Goal: Information Seeking & Learning: Find contact information

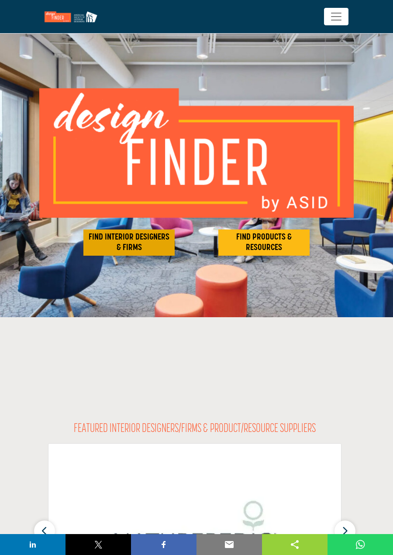
click at [153, 246] on h2 "FIND INTERIOR DESIGNERS & FIRMS" at bounding box center [129, 242] width 86 height 21
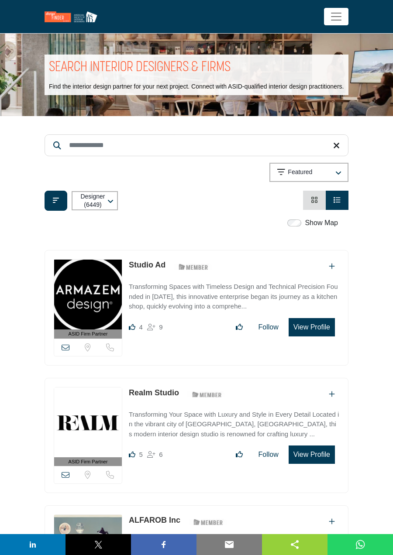
click at [336, 203] on icon "View List" at bounding box center [337, 199] width 7 height 7
click at [101, 210] on p "Designer (6449)" at bounding box center [92, 201] width 27 height 17
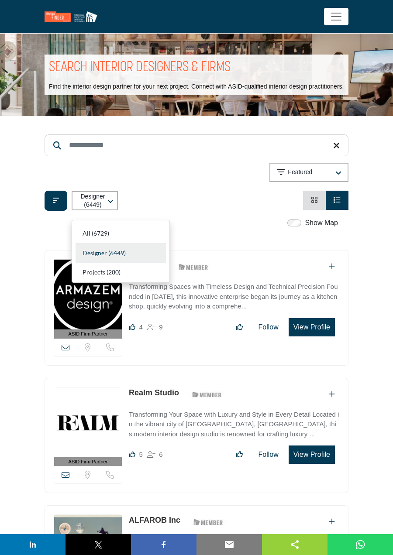
click at [238, 203] on div "Designer (6449) All (6729) Designer (6449) Products (3) Projects (280)" at bounding box center [197, 201] width 304 height 20
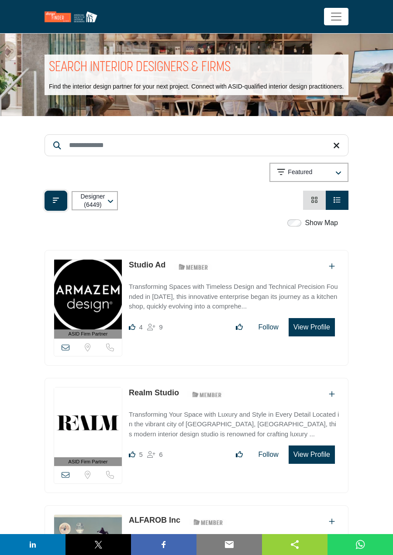
click at [55, 204] on icon "Filter categories" at bounding box center [56, 200] width 6 height 7
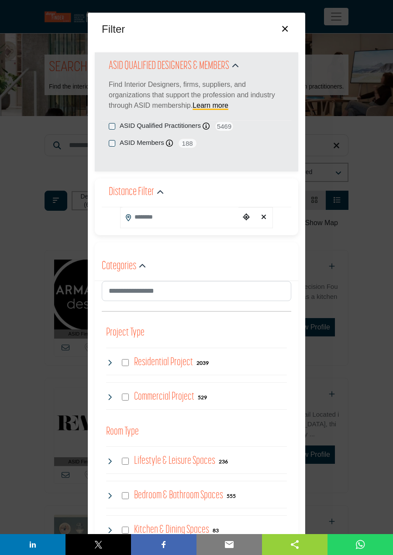
click at [212, 218] on input "Search Location" at bounding box center [180, 217] width 120 height 20
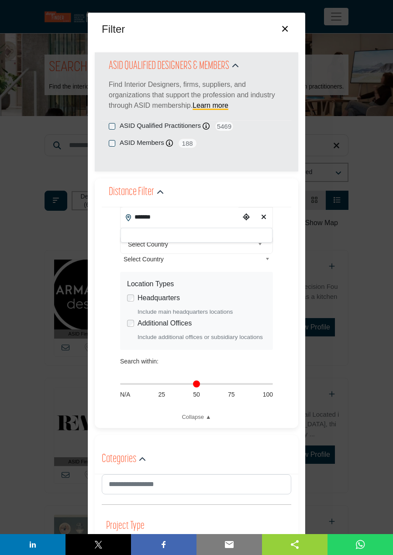
type input "*******"
click at [284, 263] on div "**********" at bounding box center [196, 317] width 189 height 221
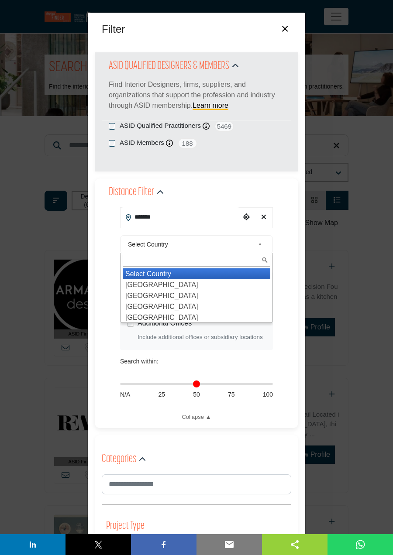
click at [288, 296] on div "**********" at bounding box center [196, 317] width 189 height 221
type input "***"
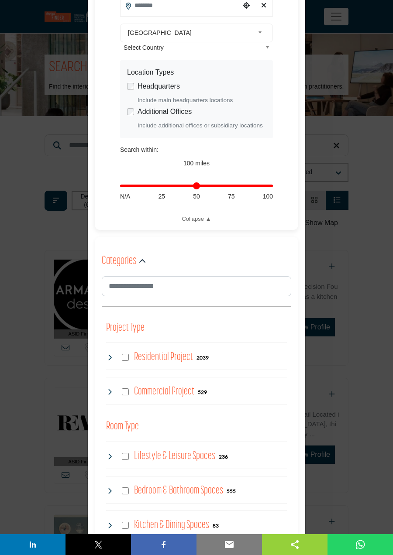
scroll to position [212, 0]
click at [244, 361] on div "Residential Project 2039" at bounding box center [196, 356] width 181 height 28
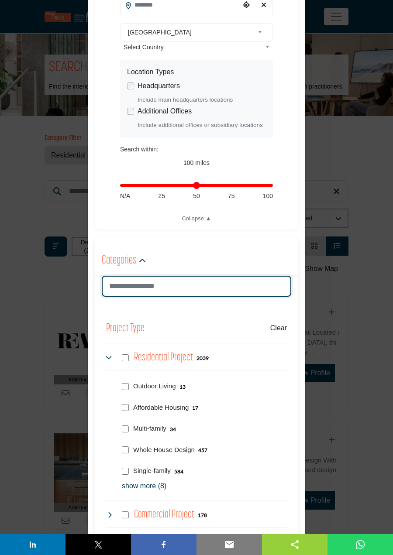
click at [210, 289] on input "Search Category" at bounding box center [196, 286] width 189 height 21
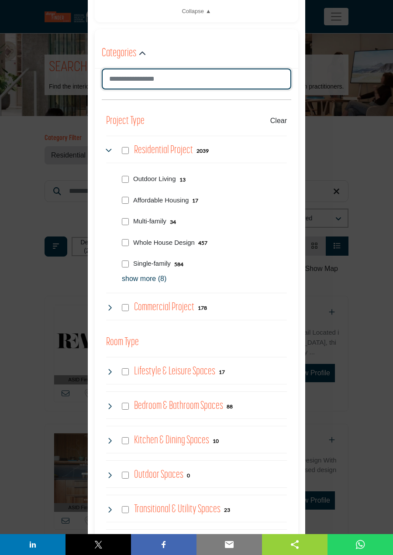
scroll to position [421, 0]
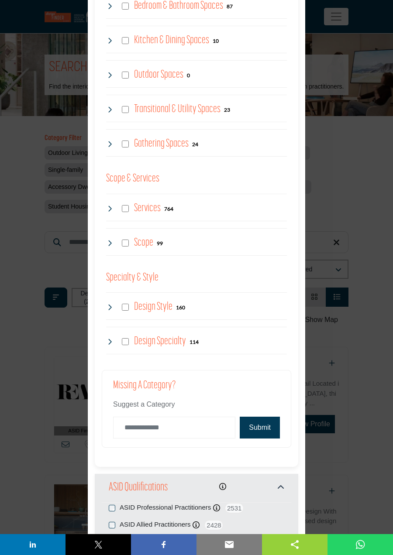
scroll to position [868, 0]
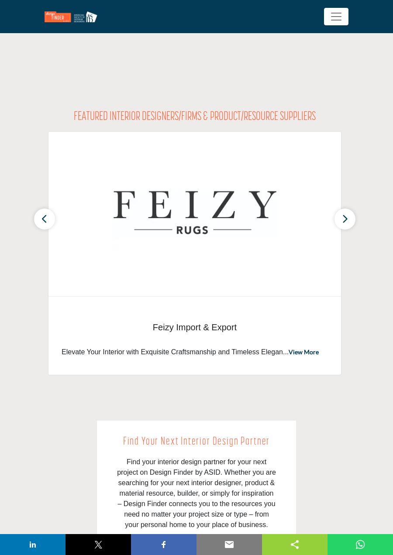
scroll to position [323, 0]
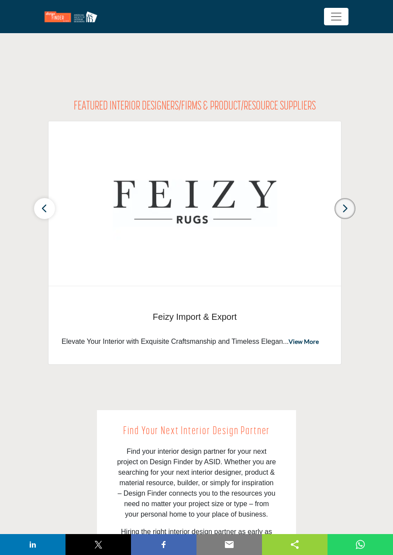
click at [344, 208] on icon "button" at bounding box center [344, 208] width 7 height 11
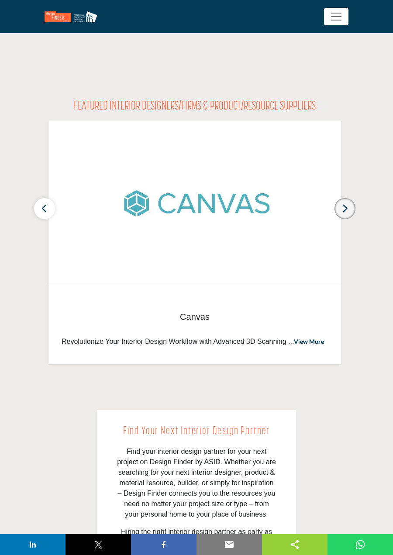
click at [345, 209] on icon "button" at bounding box center [344, 208] width 7 height 11
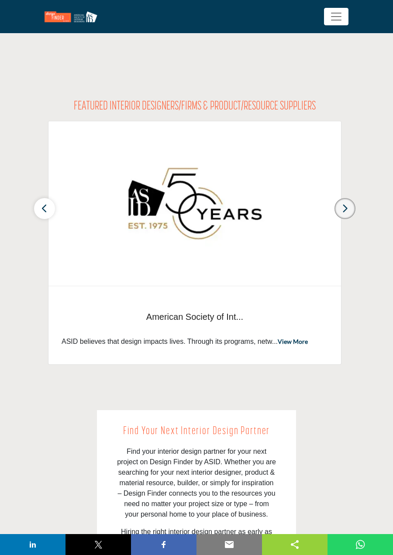
click at [347, 209] on icon "button" at bounding box center [344, 208] width 7 height 11
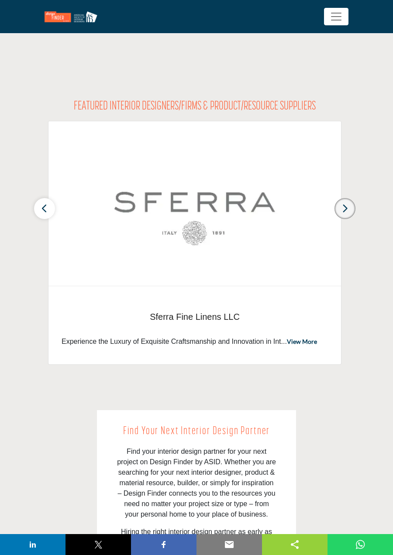
click at [342, 212] on icon "button" at bounding box center [344, 208] width 7 height 11
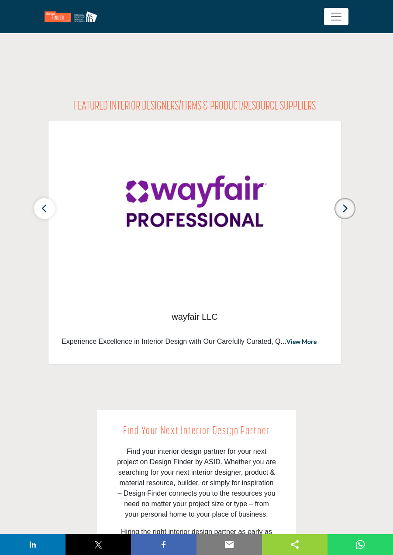
click at [344, 210] on icon "button" at bounding box center [344, 208] width 7 height 11
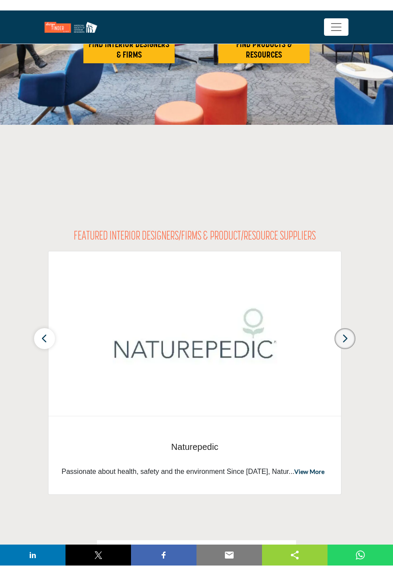
scroll to position [0, 0]
